Goal: Navigation & Orientation: Go to known website

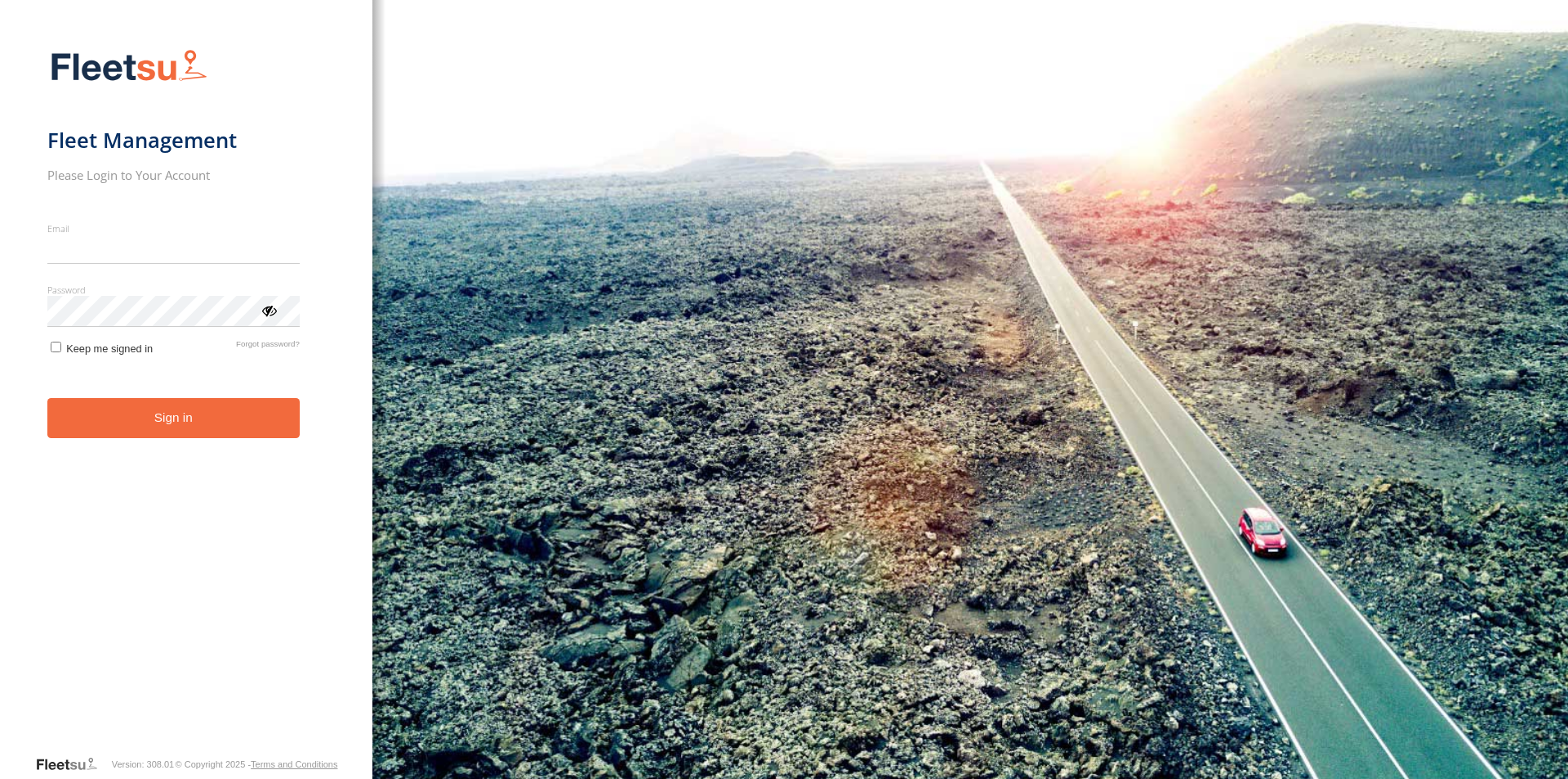
type input "**********"
click at [159, 430] on button "Sign in" at bounding box center [173, 418] width 252 height 40
